Goal: Information Seeking & Learning: Compare options

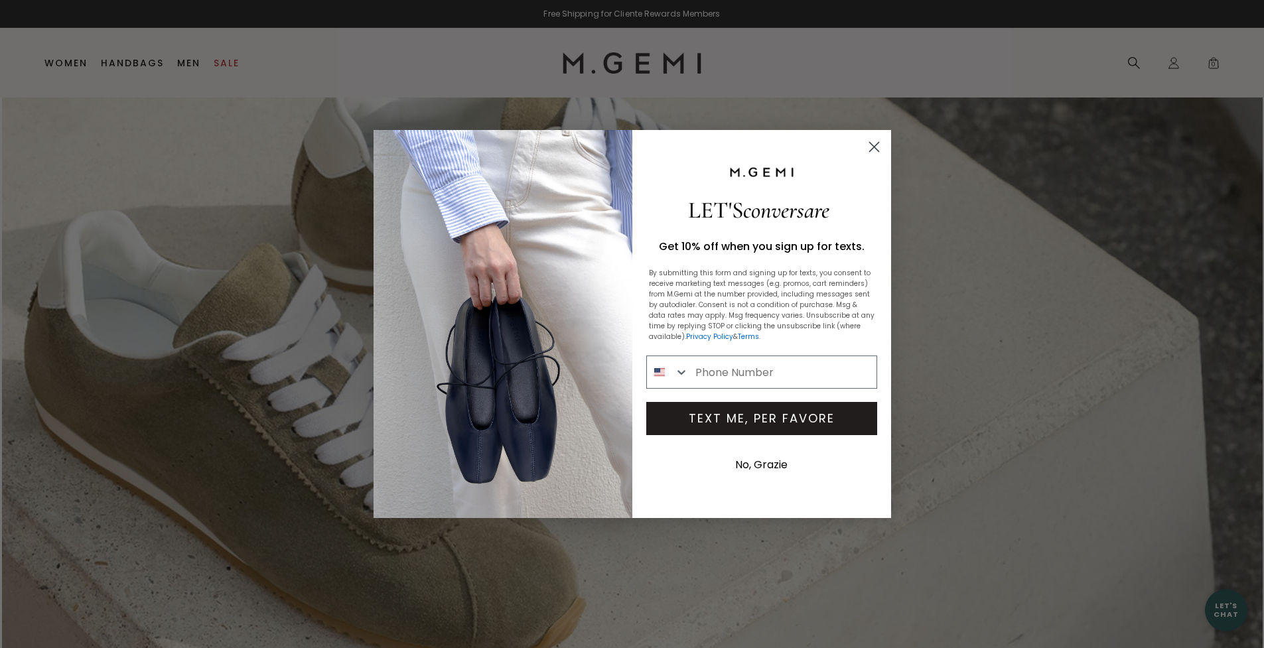
click at [873, 143] on circle "Close dialog" at bounding box center [873, 147] width 22 height 22
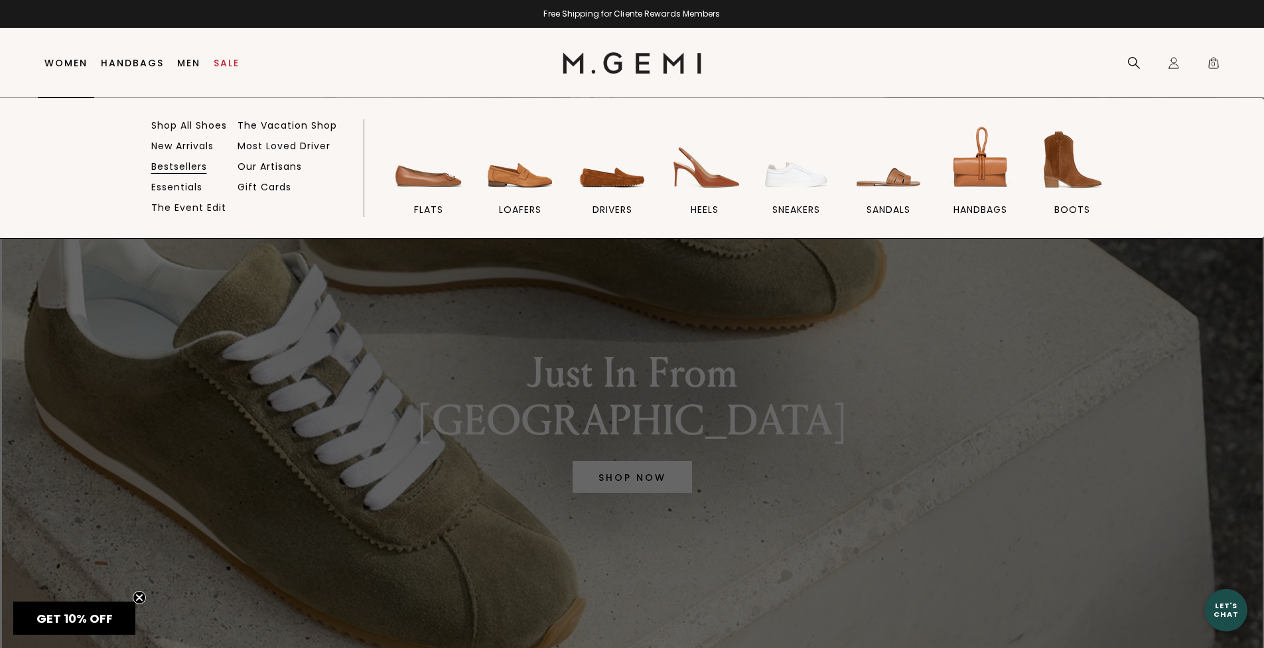
click at [185, 169] on link "Bestsellers" at bounding box center [179, 167] width 56 height 12
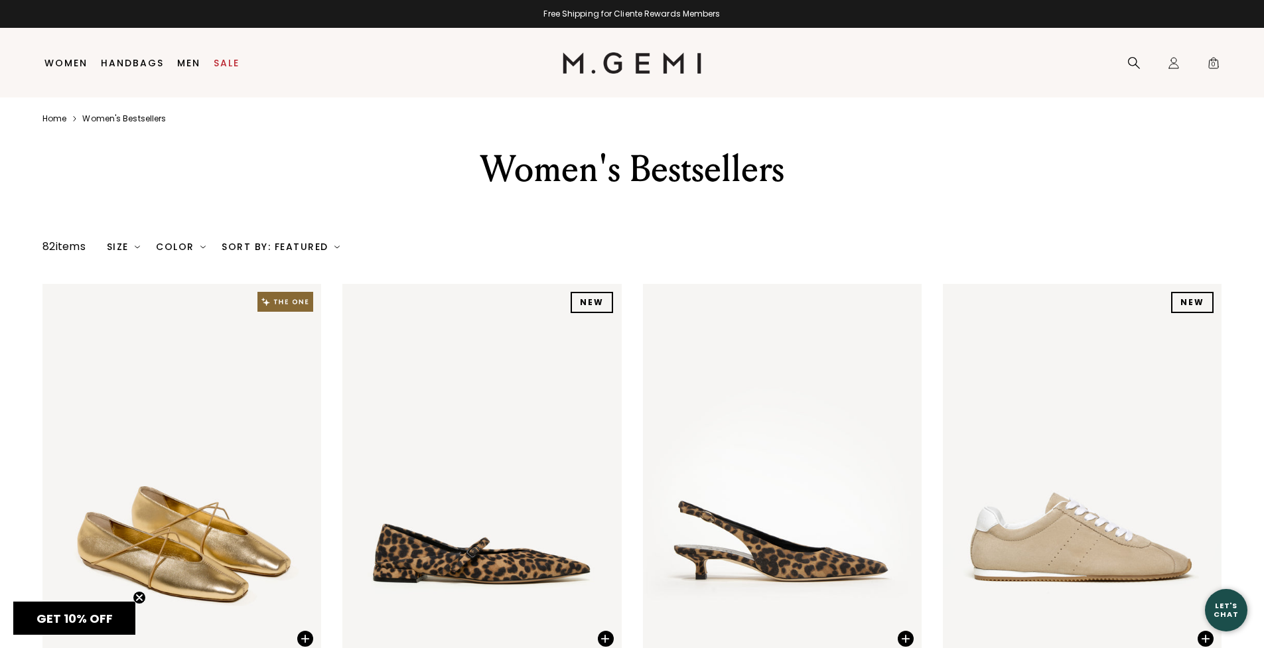
click at [62, 119] on link "Home" at bounding box center [54, 118] width 24 height 11
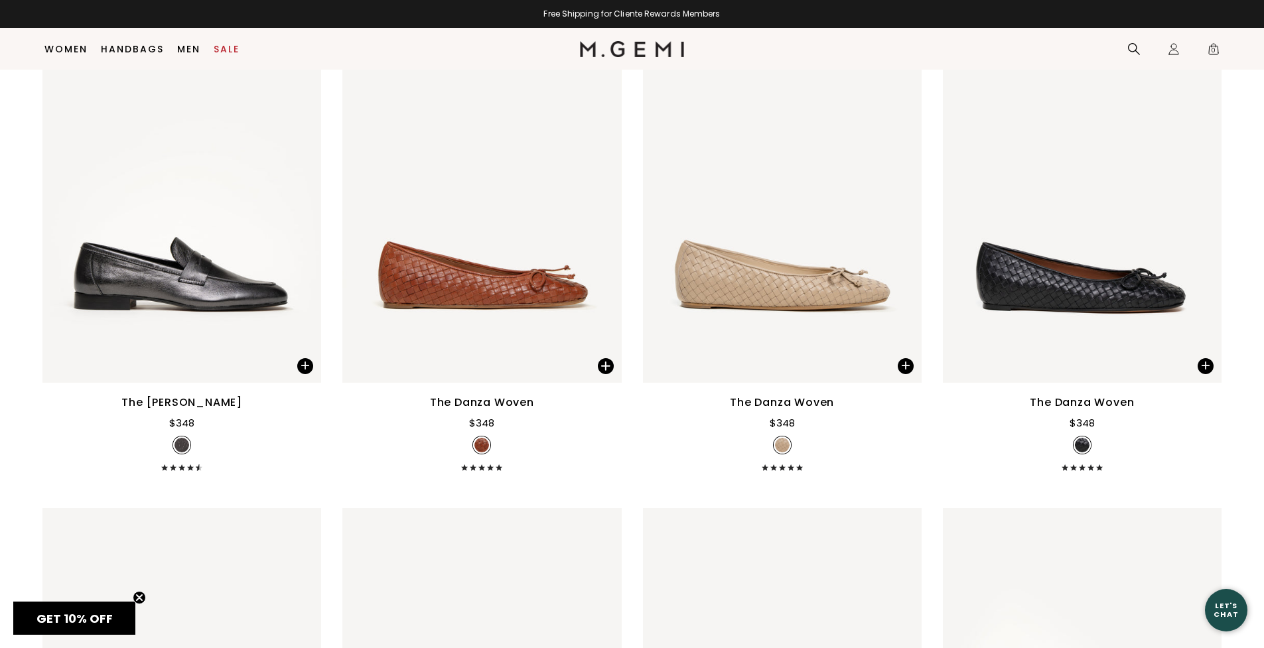
scroll to position [12667, 0]
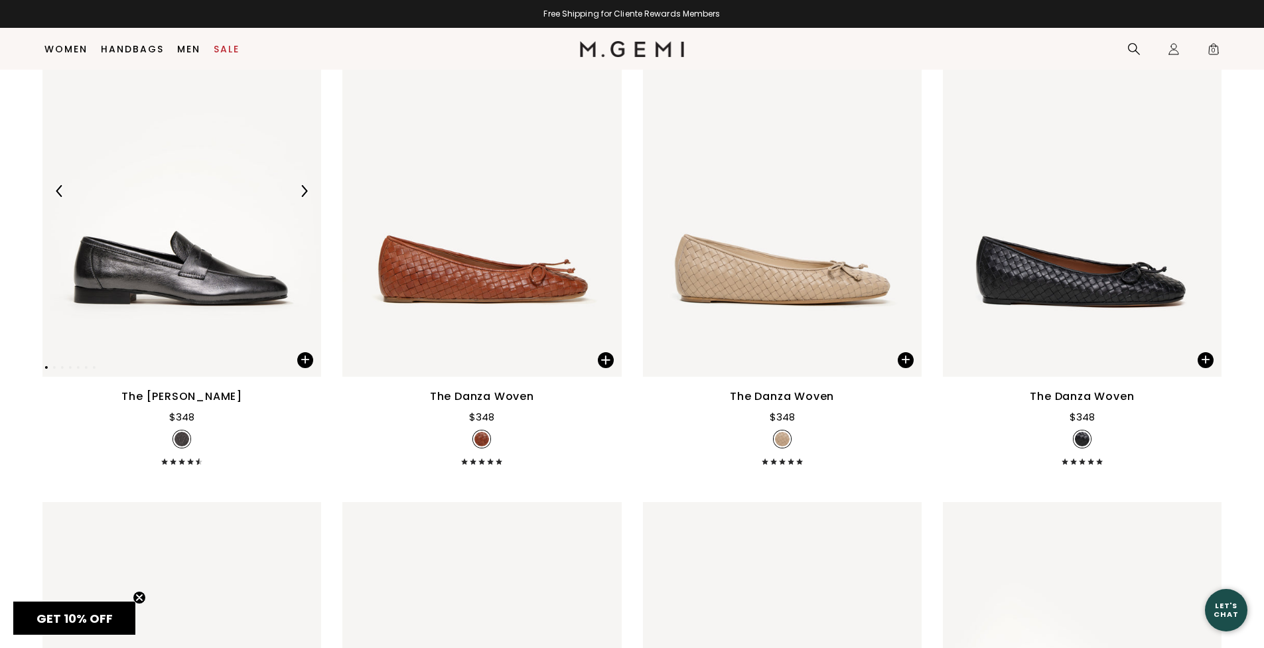
click at [209, 287] on img at bounding box center [181, 190] width 279 height 371
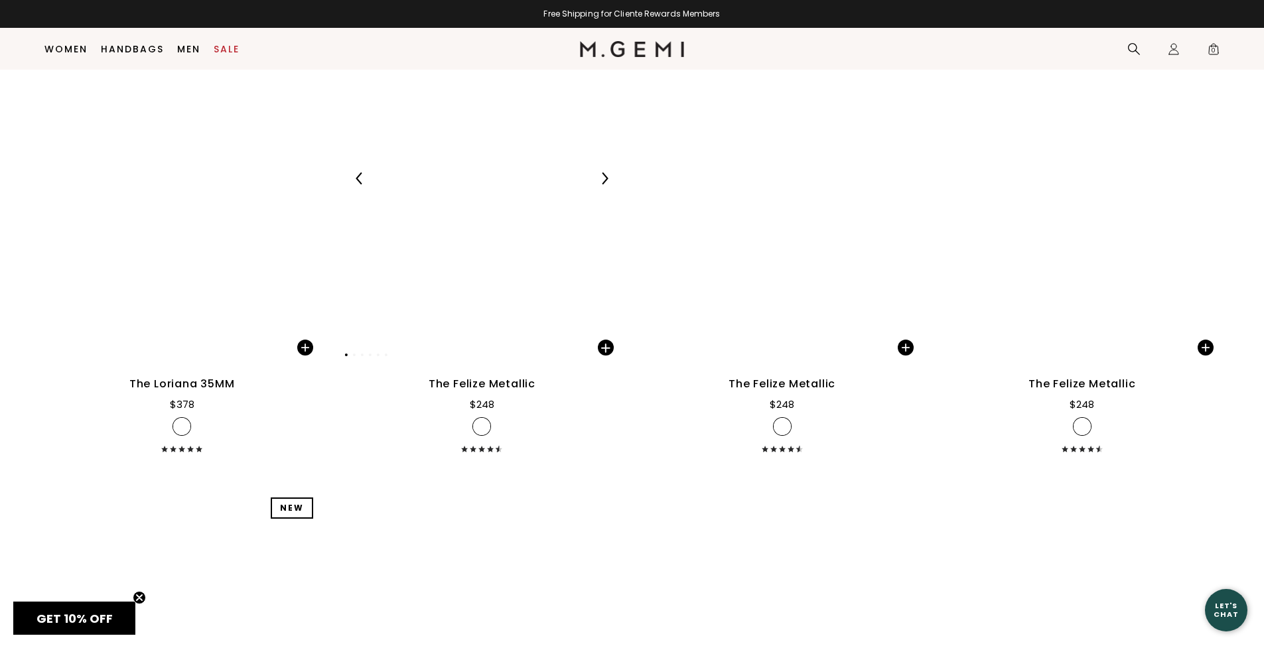
scroll to position [19647, 0]
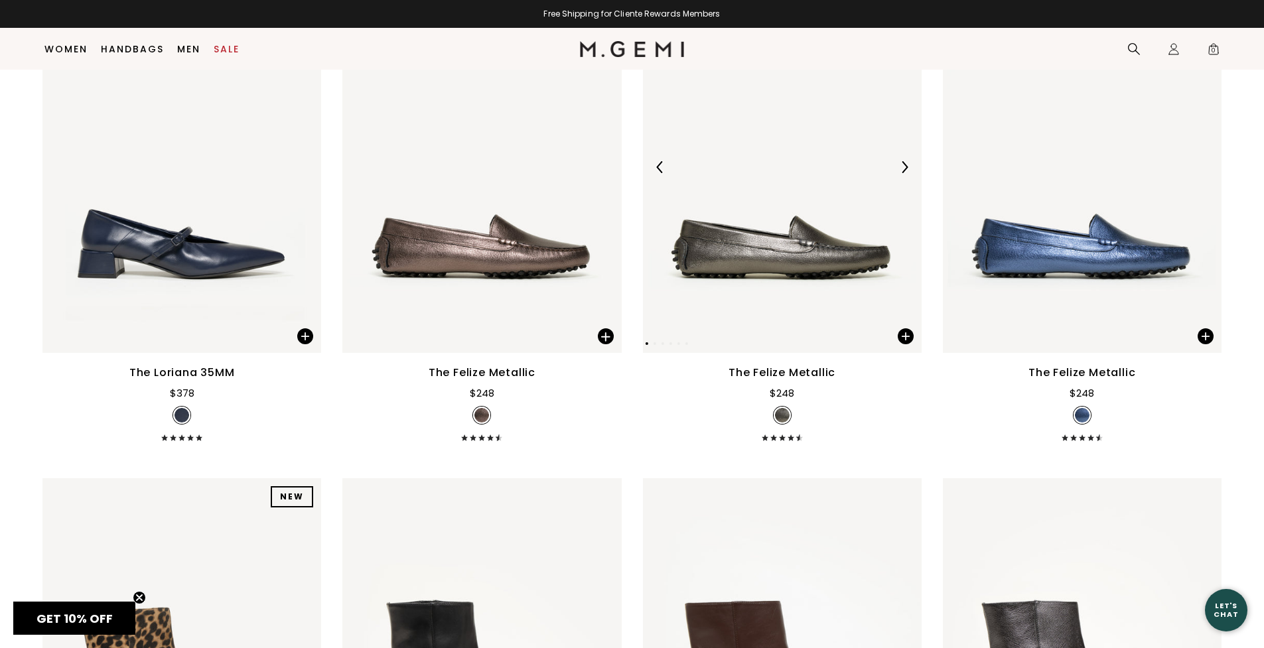
click at [781, 286] on img at bounding box center [782, 166] width 279 height 371
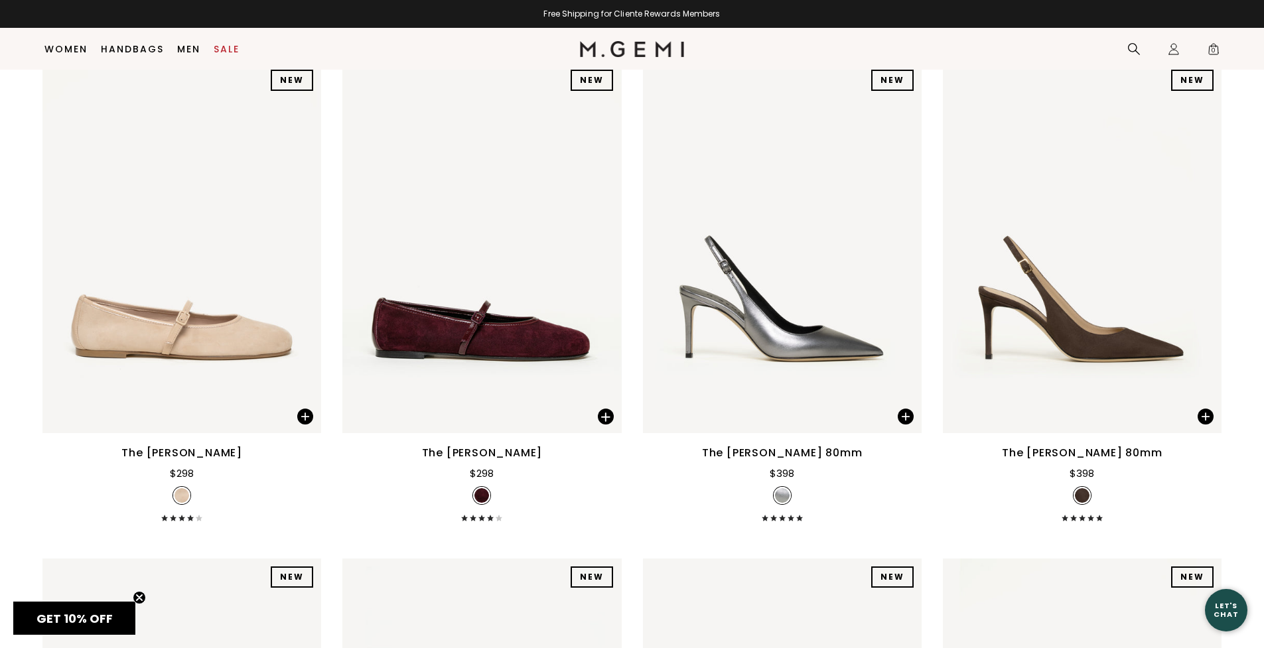
scroll to position [18310, 0]
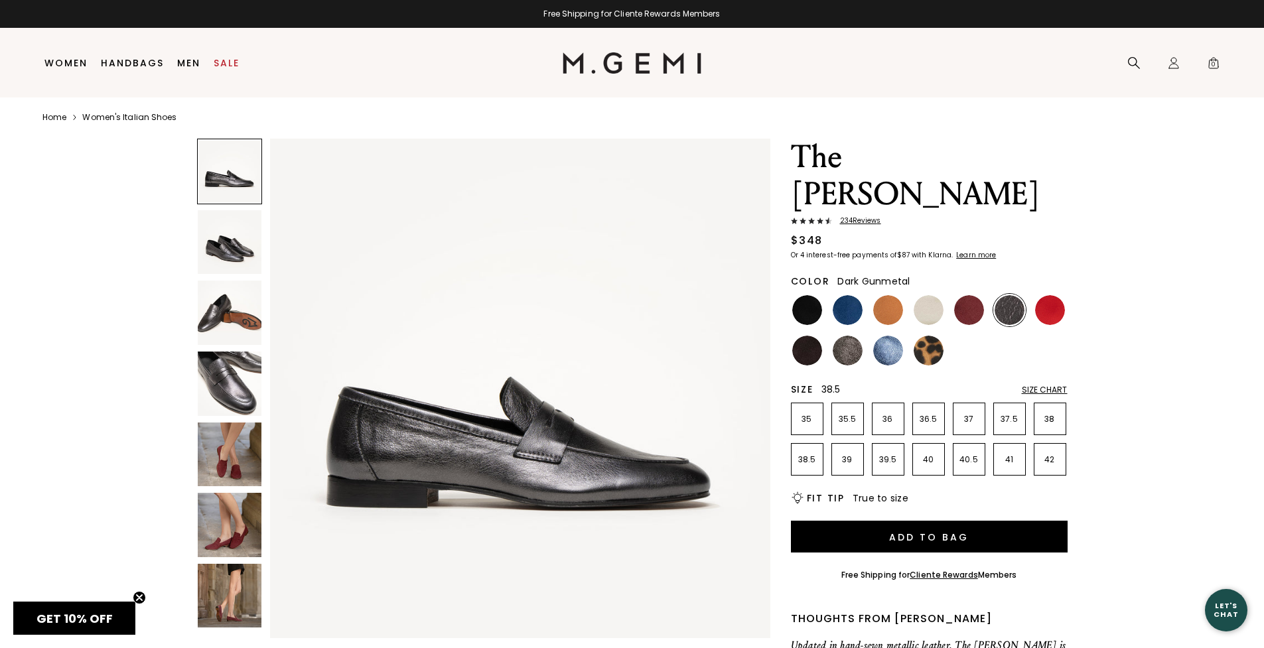
click at [805, 454] on p "38.5" at bounding box center [806, 459] width 31 height 11
click at [845, 336] on img at bounding box center [848, 351] width 30 height 30
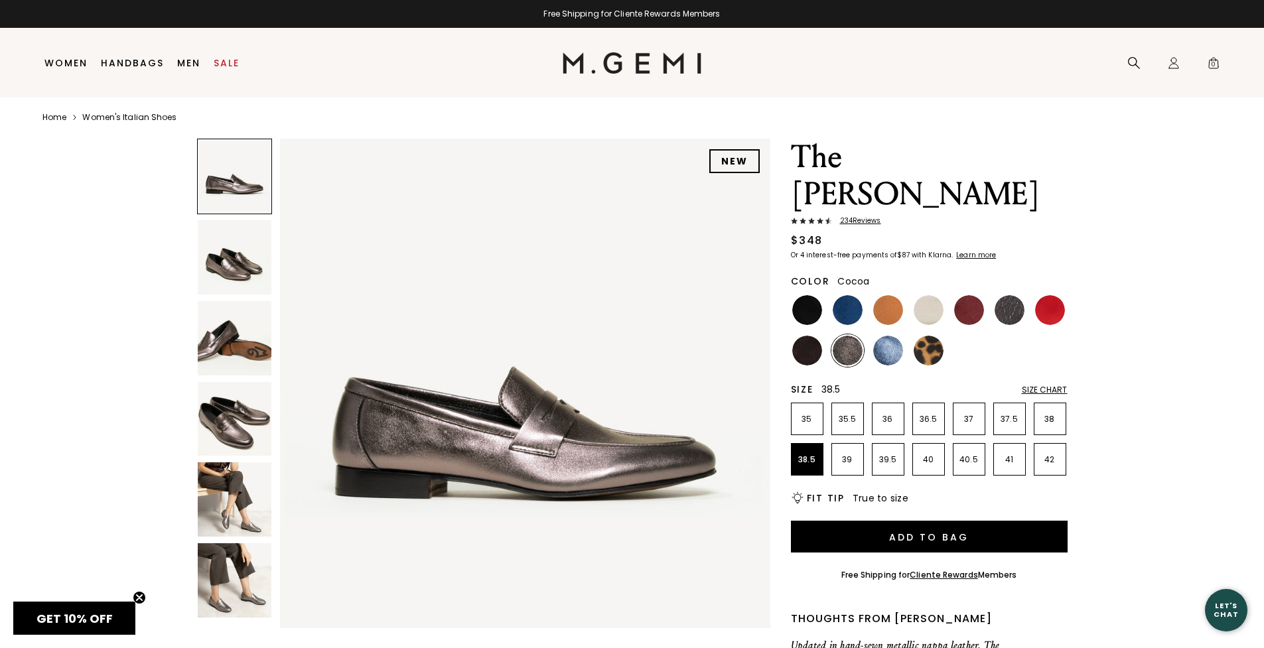
click at [257, 595] on img at bounding box center [235, 580] width 74 height 74
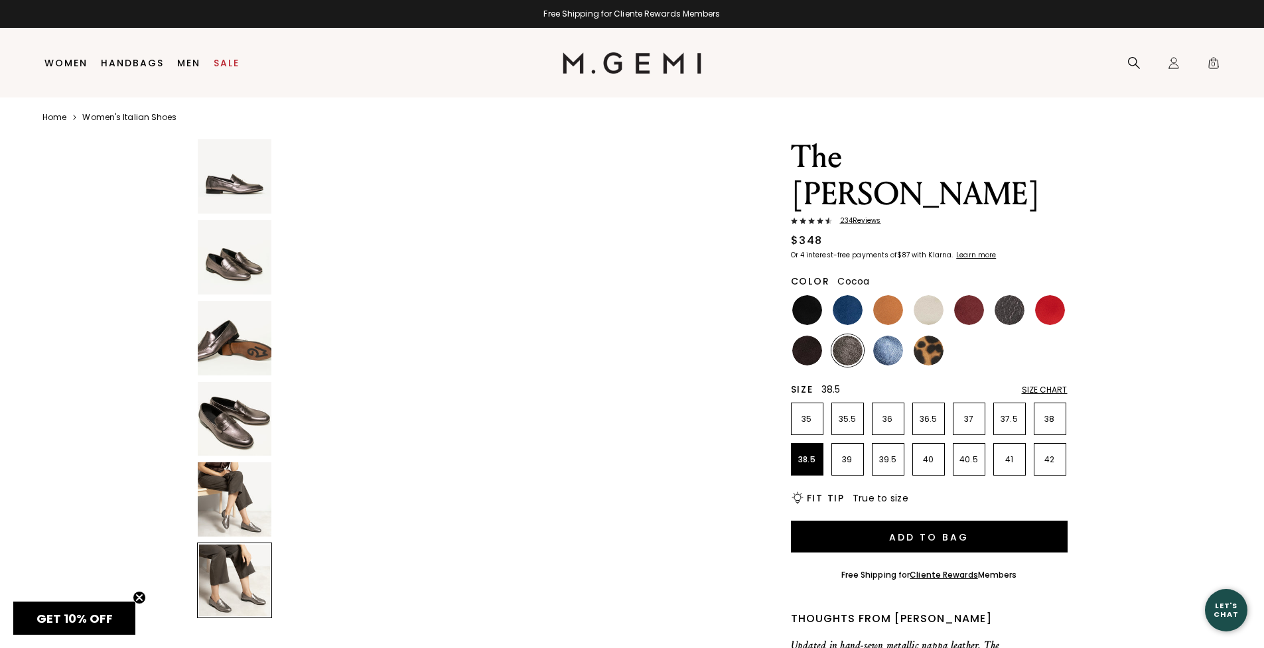
scroll to position [2465, 0]
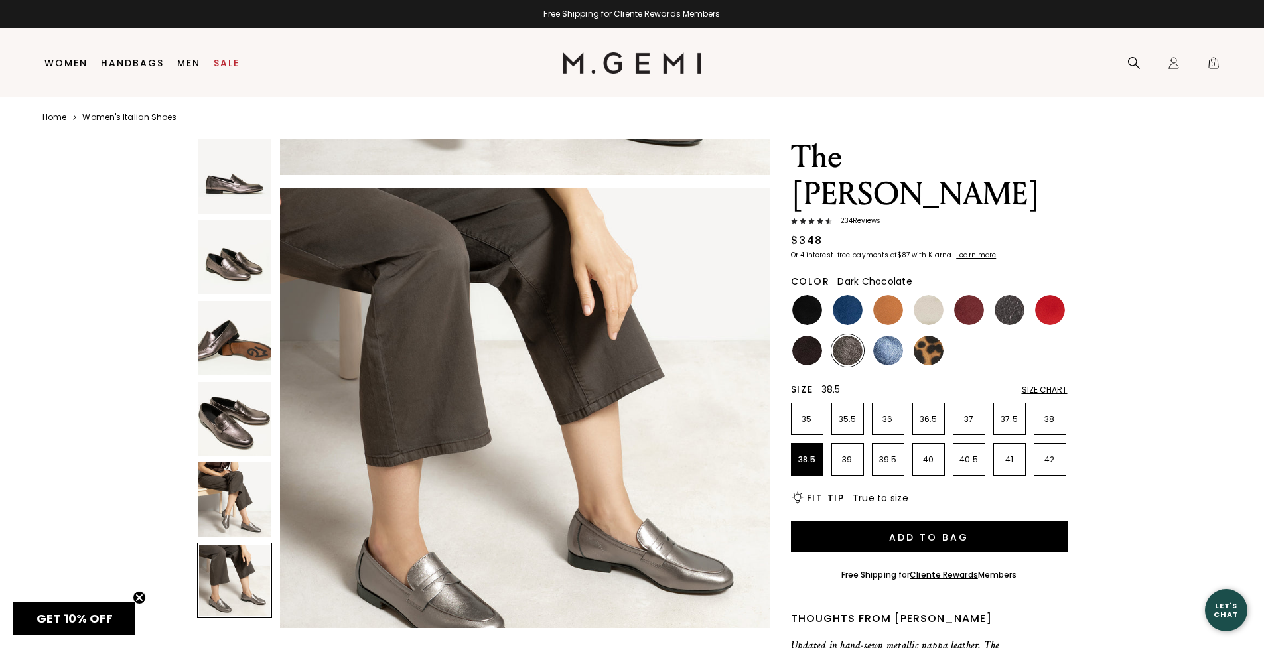
click at [809, 336] on img at bounding box center [807, 351] width 30 height 30
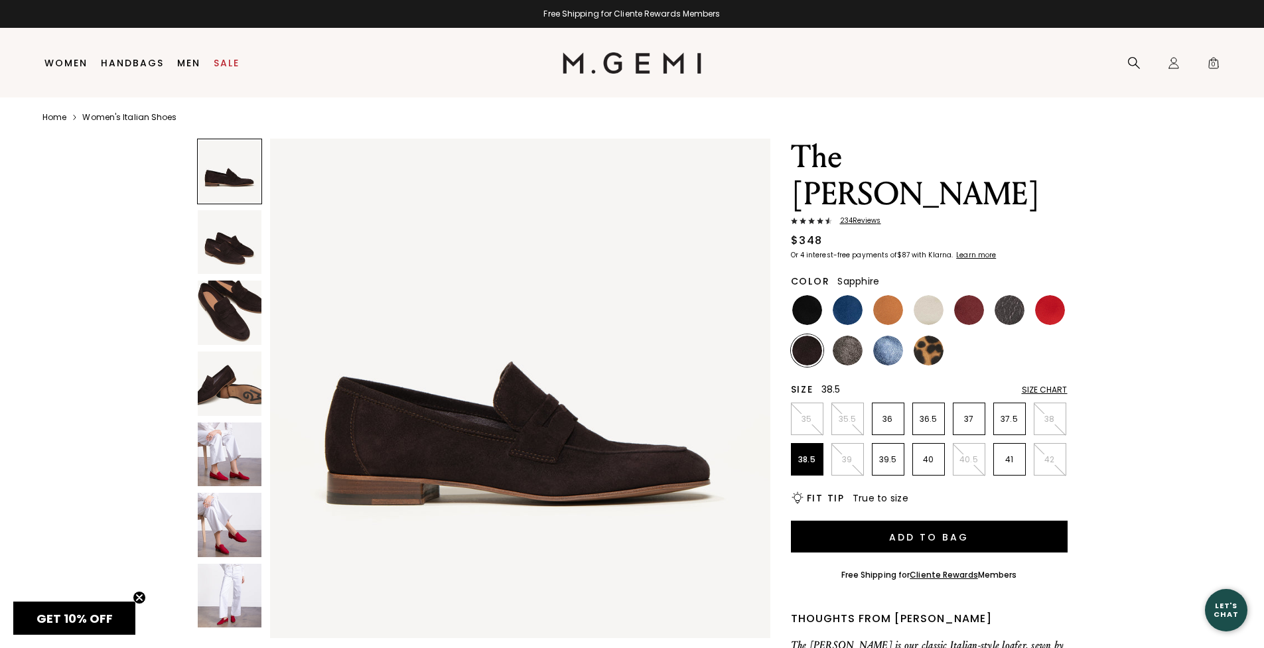
click at [894, 336] on img at bounding box center [888, 351] width 30 height 30
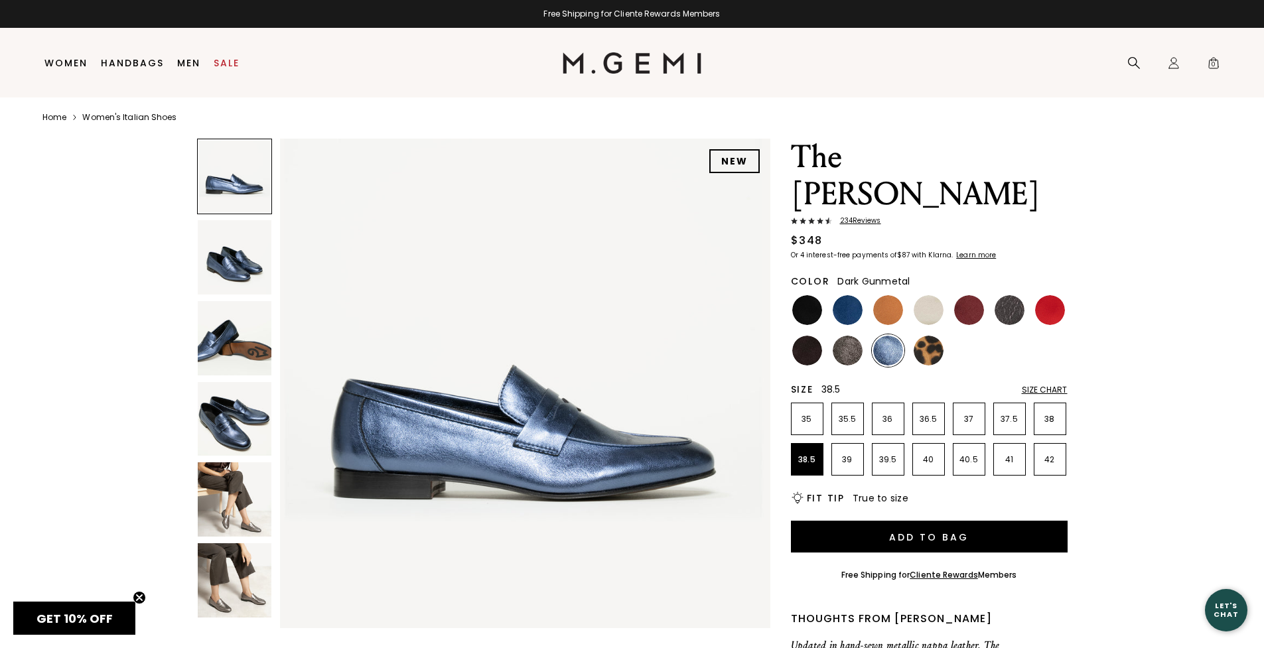
click at [1010, 295] on img at bounding box center [1009, 310] width 30 height 30
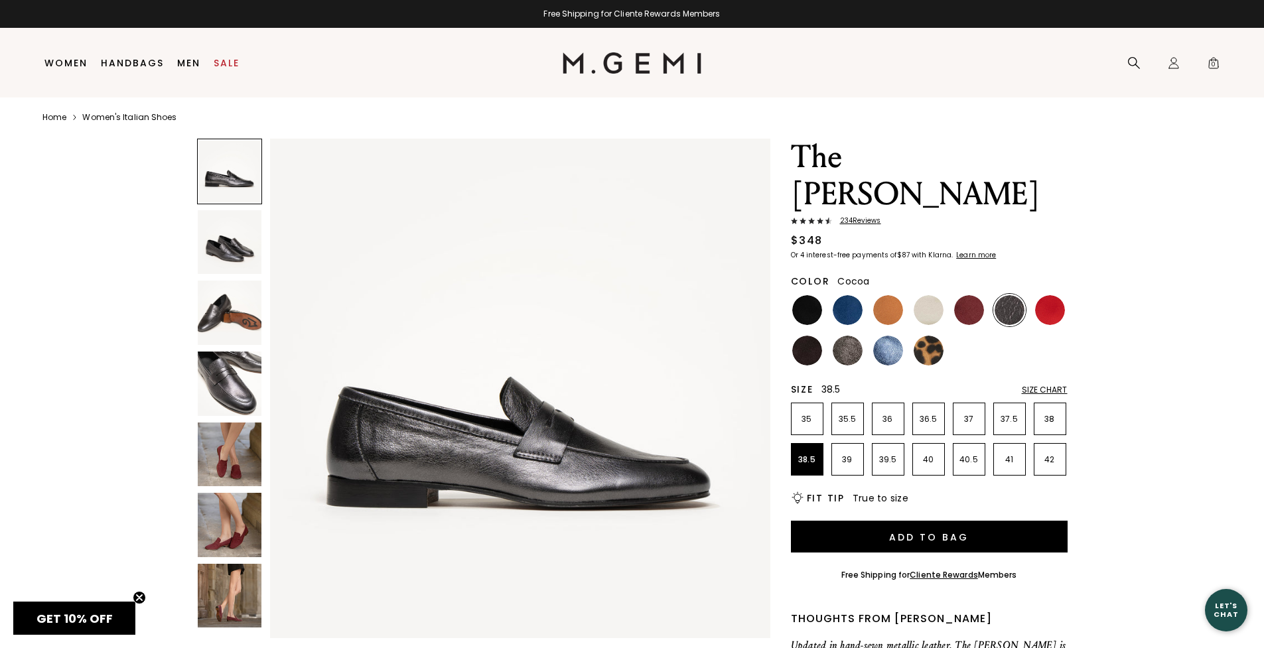
click at [842, 336] on img at bounding box center [848, 351] width 30 height 30
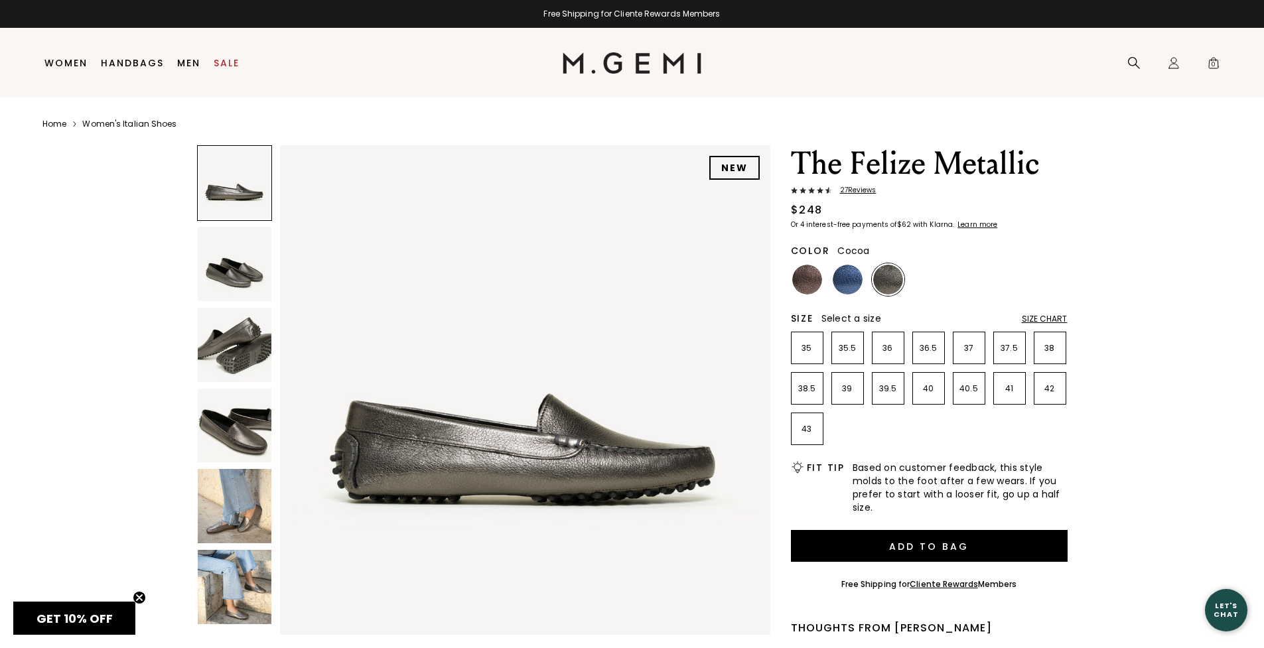
click at [805, 287] on img at bounding box center [807, 280] width 30 height 30
